Goal: Information Seeking & Learning: Learn about a topic

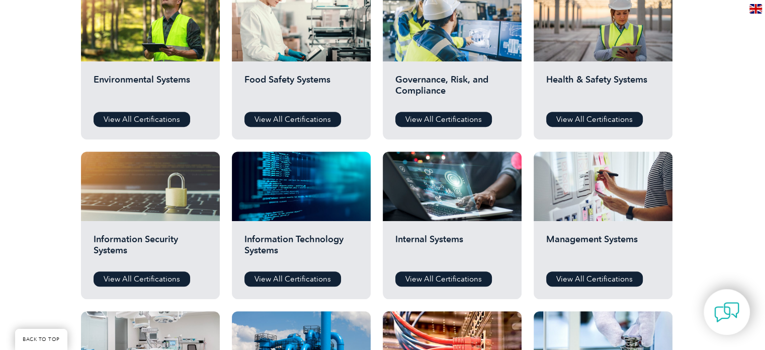
scroll to position [345, 0]
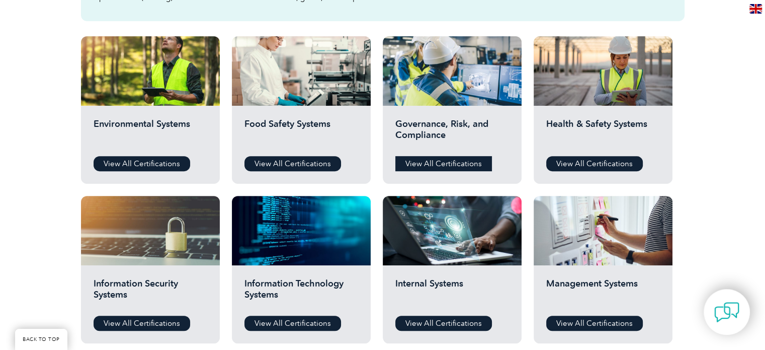
click at [439, 158] on link "View All Certifications" at bounding box center [443, 163] width 97 height 15
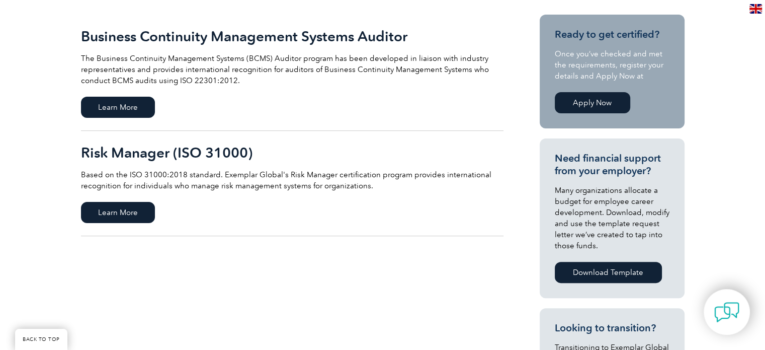
scroll to position [237, 0]
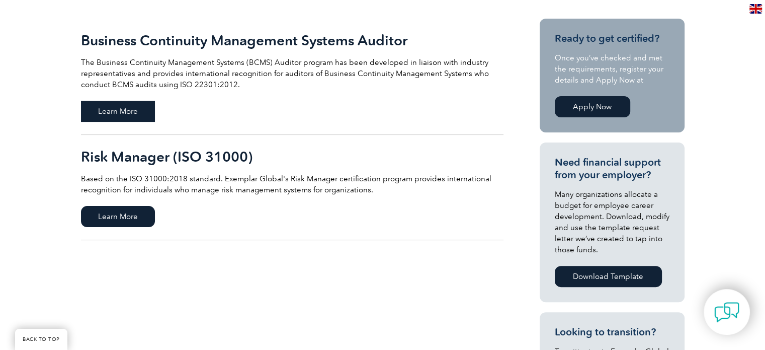
click at [106, 115] on span "Learn More" at bounding box center [118, 111] width 74 height 21
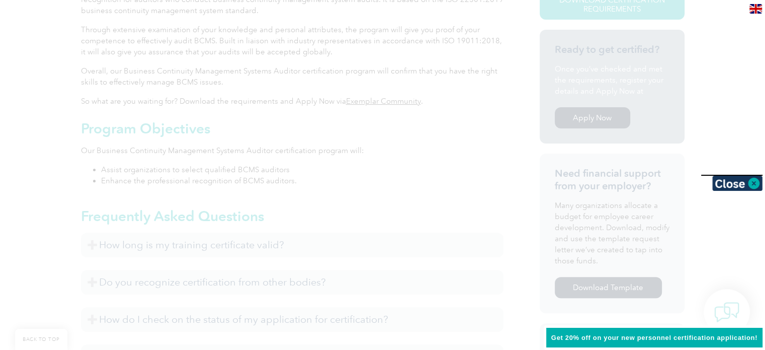
scroll to position [296, 0]
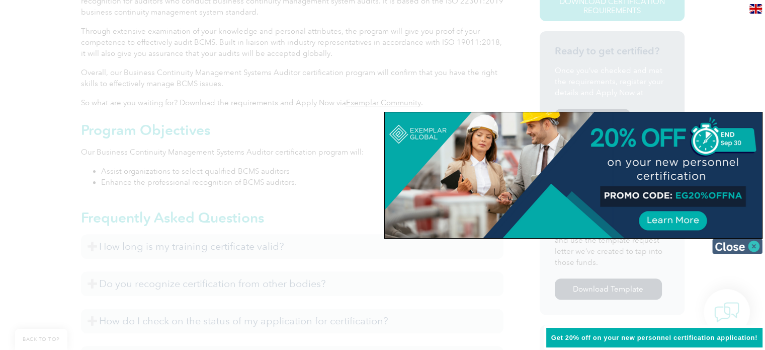
click at [751, 243] on img at bounding box center [737, 245] width 50 height 15
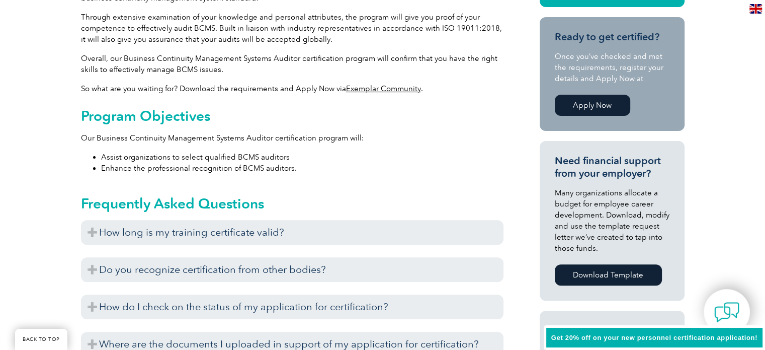
scroll to position [315, 0]
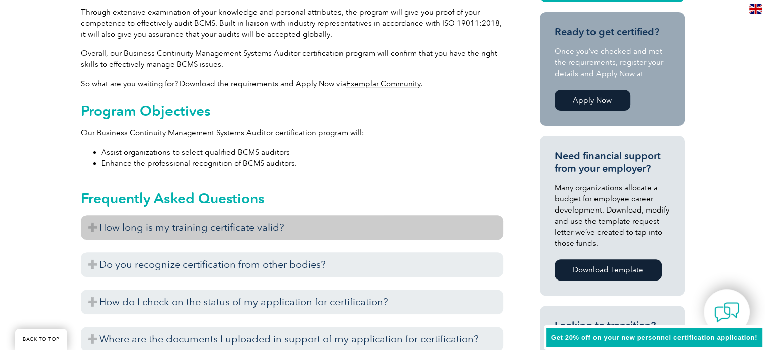
click at [253, 234] on h3 "How long is my training certificate valid?" at bounding box center [292, 227] width 422 height 25
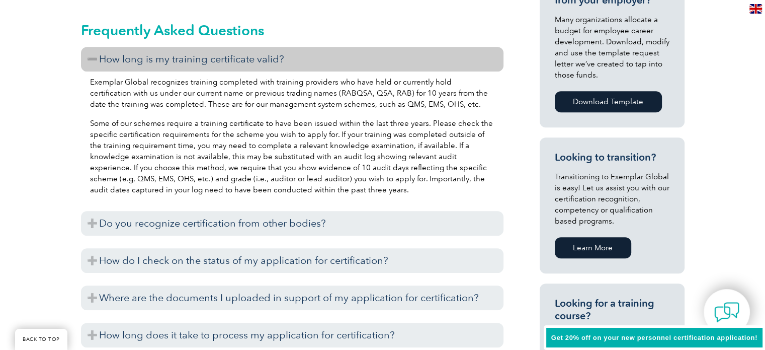
scroll to position [485, 0]
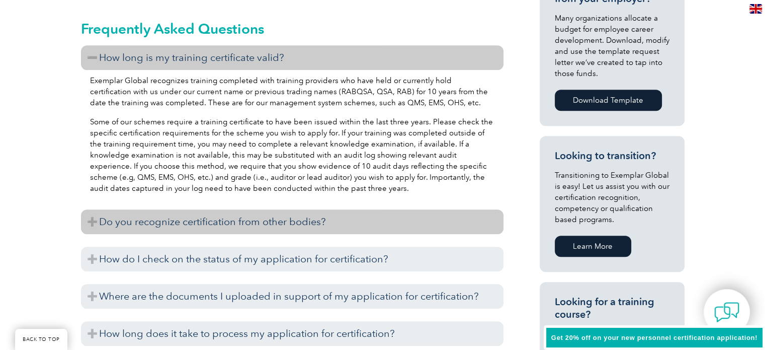
click at [203, 211] on h3 "Do you recognize certification from other bodies?" at bounding box center [292, 221] width 422 height 25
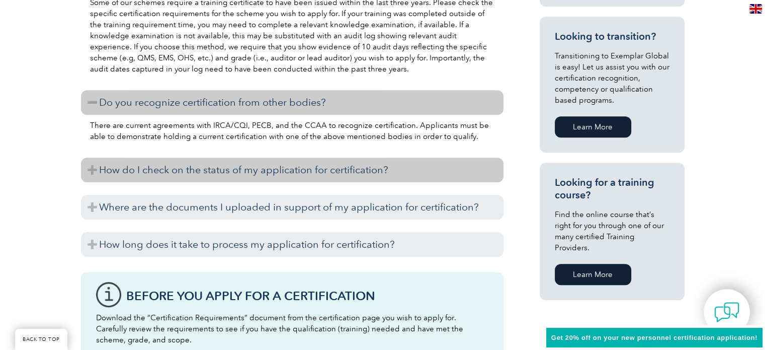
scroll to position [605, 0]
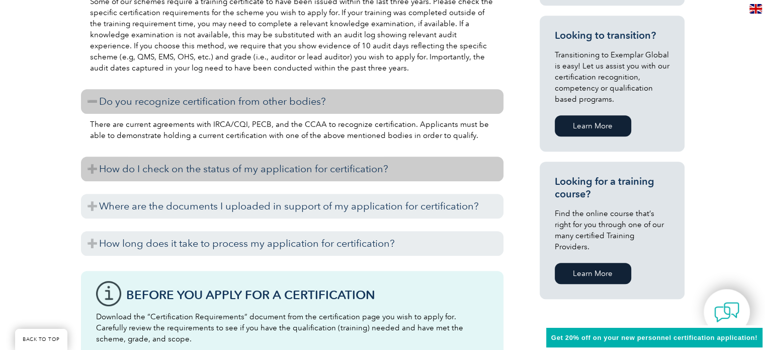
click at [209, 172] on h3 "How do I check on the status of my application for certification?" at bounding box center [292, 168] width 422 height 25
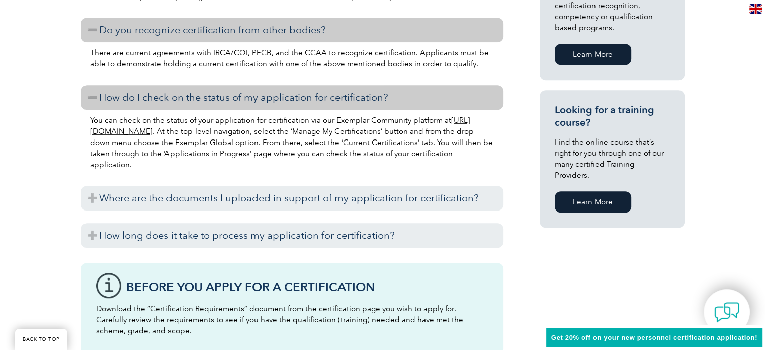
scroll to position [679, 0]
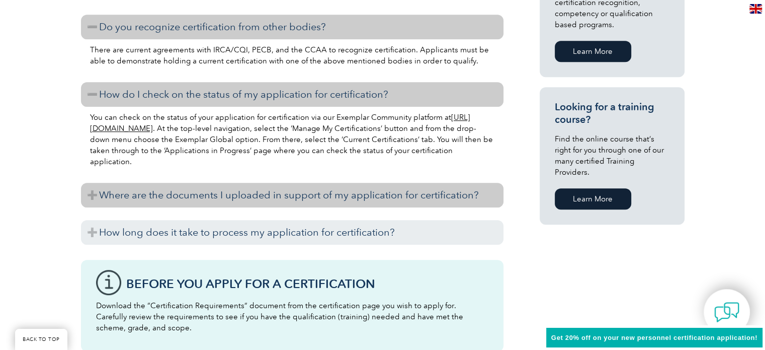
click at [190, 189] on h3 "Where are the documents I uploaded in support of my application for certificati…" at bounding box center [292, 195] width 422 height 25
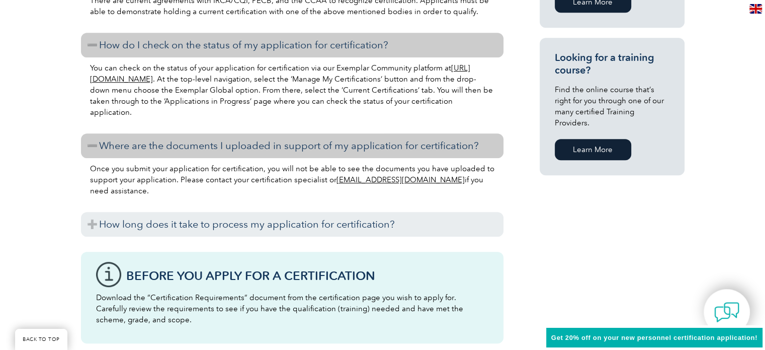
scroll to position [730, 0]
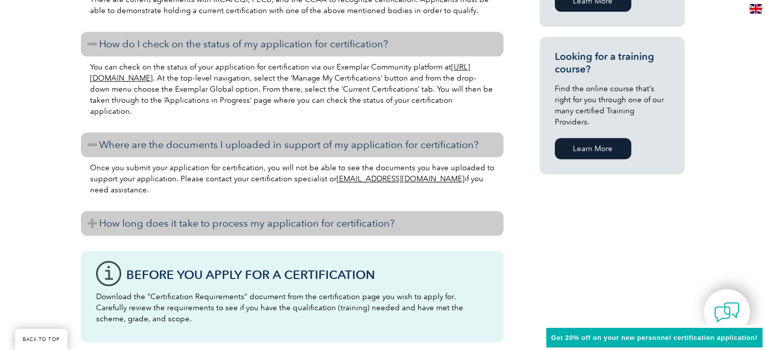
click at [191, 232] on h3 "How long does it take to process my application for certification?" at bounding box center [292, 223] width 422 height 25
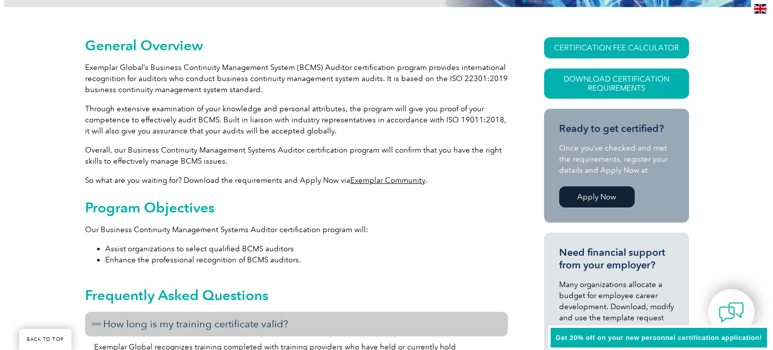
scroll to position [165, 0]
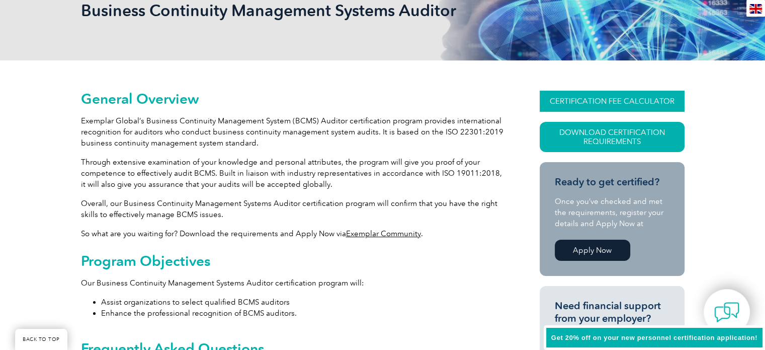
click at [607, 104] on link "CERTIFICATION FEE CALCULATOR" at bounding box center [612, 101] width 145 height 21
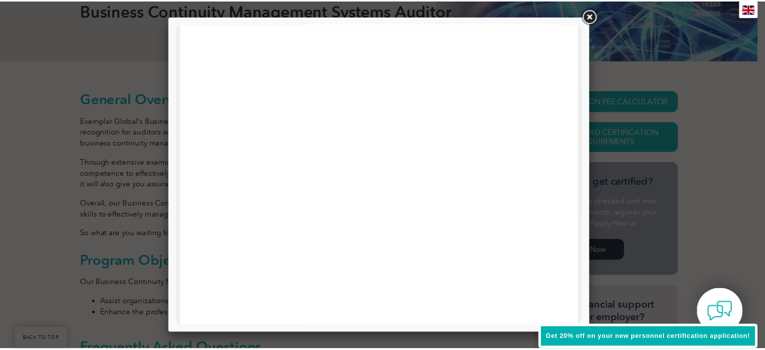
scroll to position [0, 0]
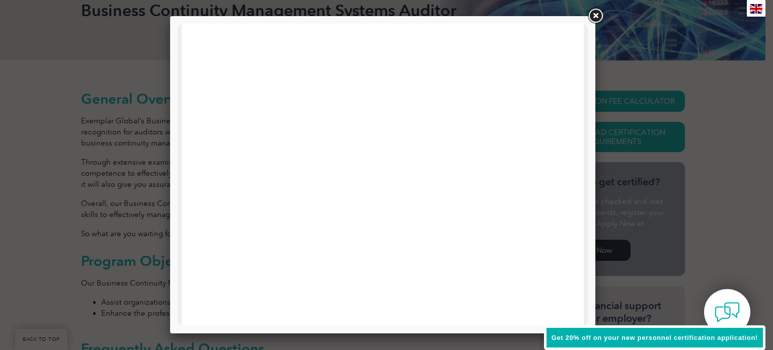
click at [600, 14] on link at bounding box center [595, 16] width 18 height 18
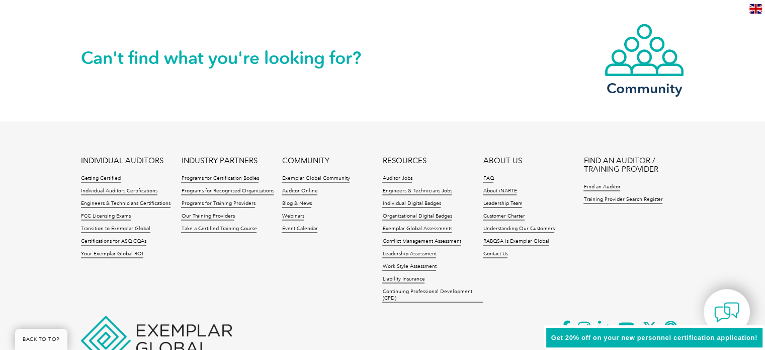
scroll to position [1567, 0]
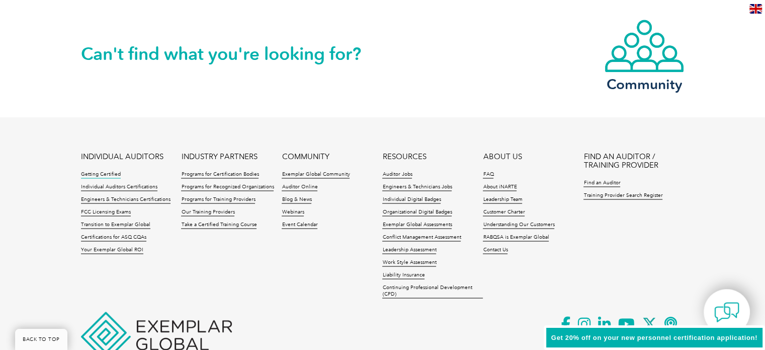
click at [95, 171] on link "Getting Certified" at bounding box center [101, 174] width 40 height 7
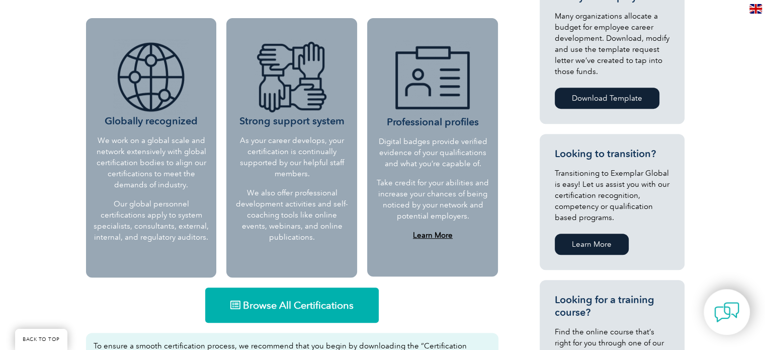
scroll to position [416, 0]
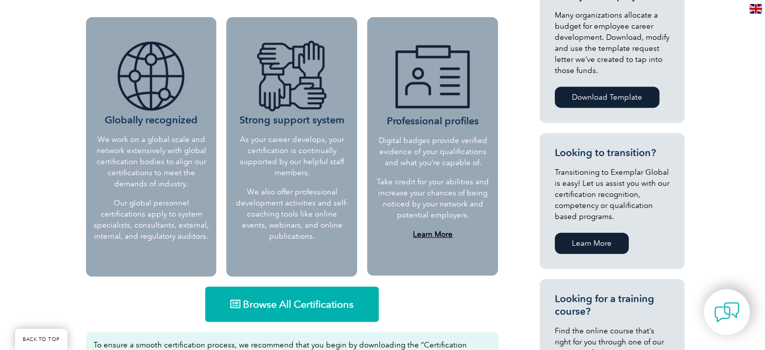
click at [117, 128] on div "Globally recognized We work on a global scale and network extensively with glob…" at bounding box center [151, 146] width 131 height 259
click at [151, 68] on img at bounding box center [150, 75] width 75 height 75
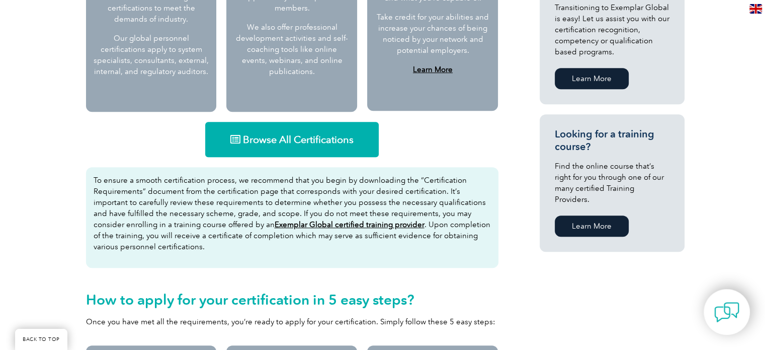
scroll to position [613, 0]
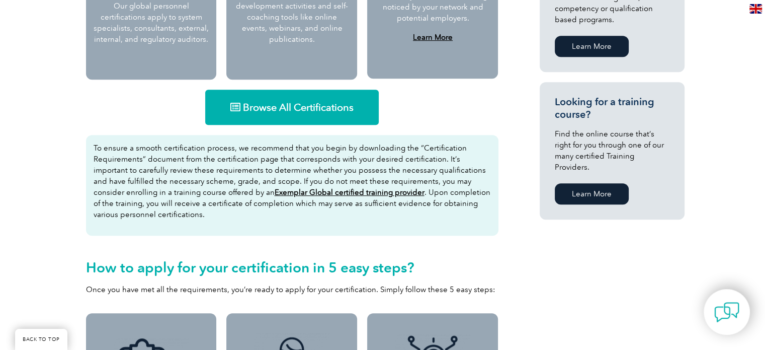
click at [248, 108] on span "Browse All Certifications" at bounding box center [298, 107] width 111 height 10
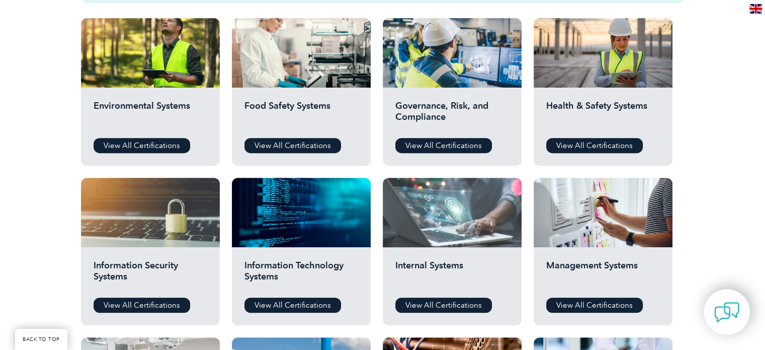
scroll to position [362, 0]
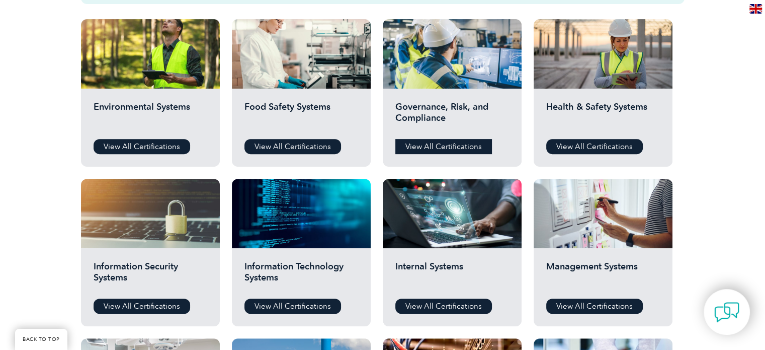
click at [436, 139] on link "View All Certifications" at bounding box center [443, 146] width 97 height 15
click at [157, 154] on link "View All Certifications" at bounding box center [142, 146] width 97 height 15
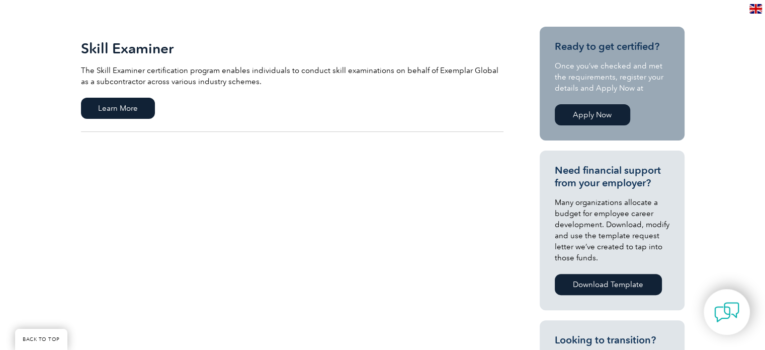
scroll to position [233, 0]
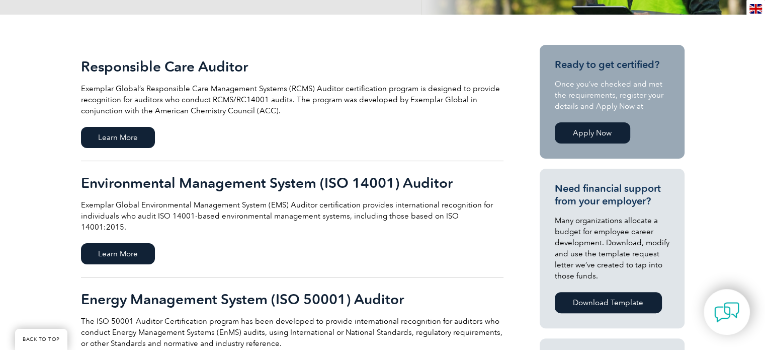
scroll to position [212, 0]
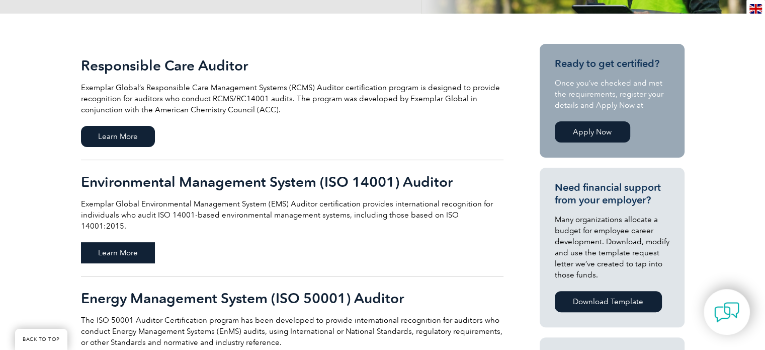
click at [135, 242] on span "Learn More" at bounding box center [118, 252] width 74 height 21
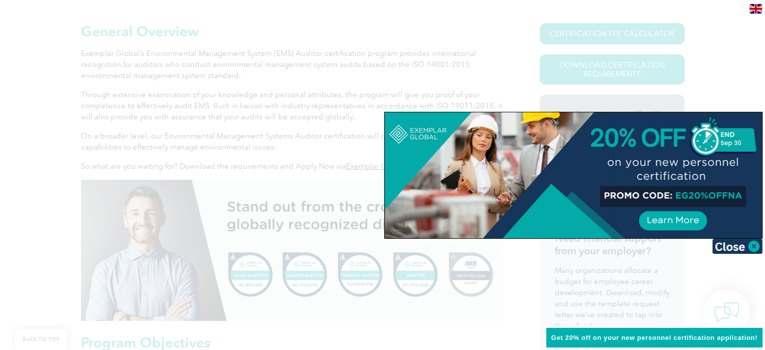
scroll to position [260, 0]
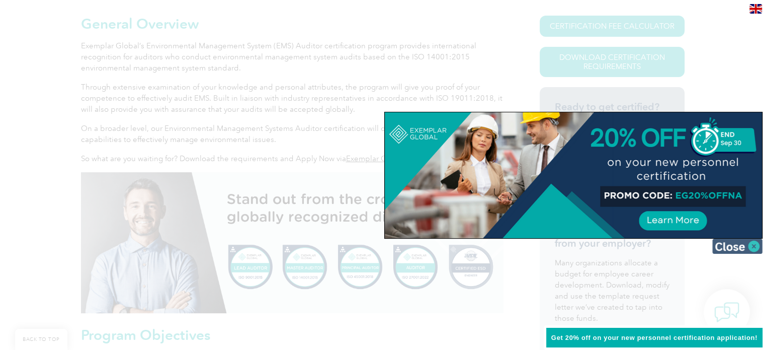
click at [737, 245] on img at bounding box center [737, 245] width 50 height 15
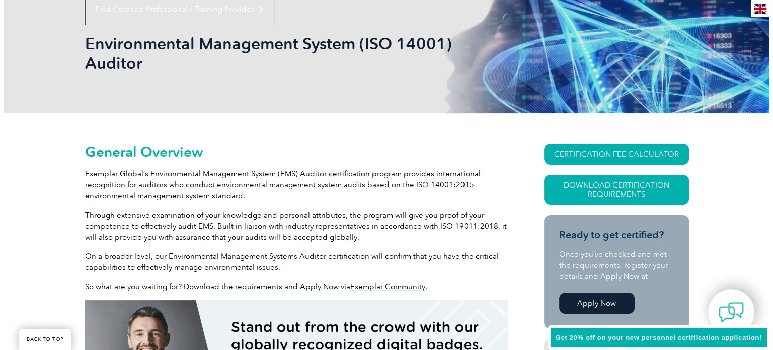
scroll to position [132, 0]
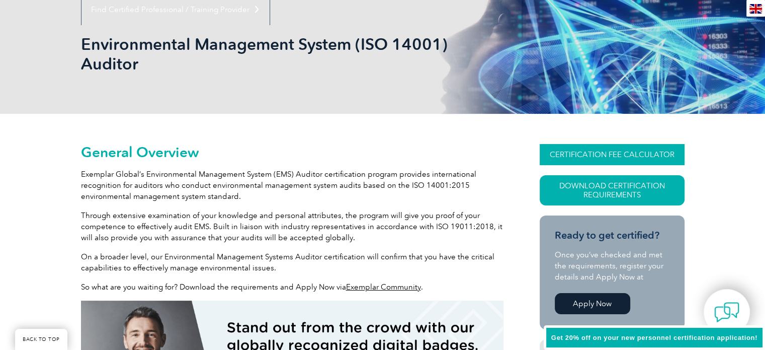
click at [580, 158] on link "CERTIFICATION FEE CALCULATOR" at bounding box center [612, 154] width 145 height 21
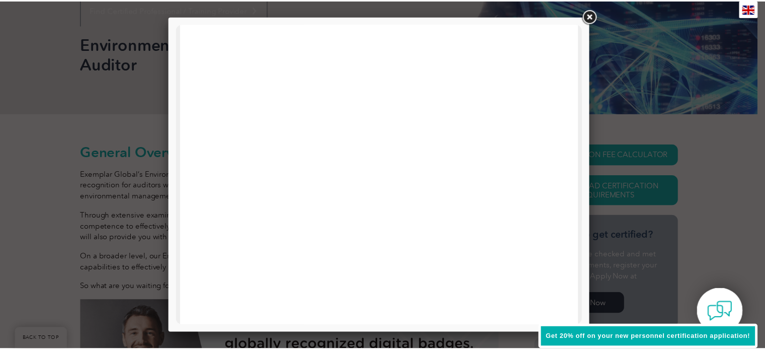
scroll to position [0, 0]
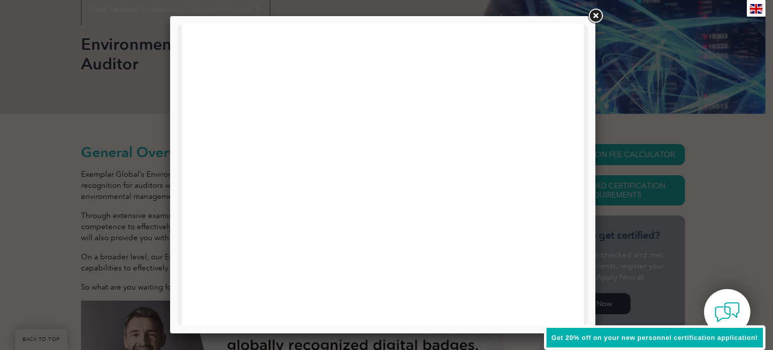
click at [592, 13] on link at bounding box center [595, 16] width 18 height 18
